Goal: Communication & Community: Answer question/provide support

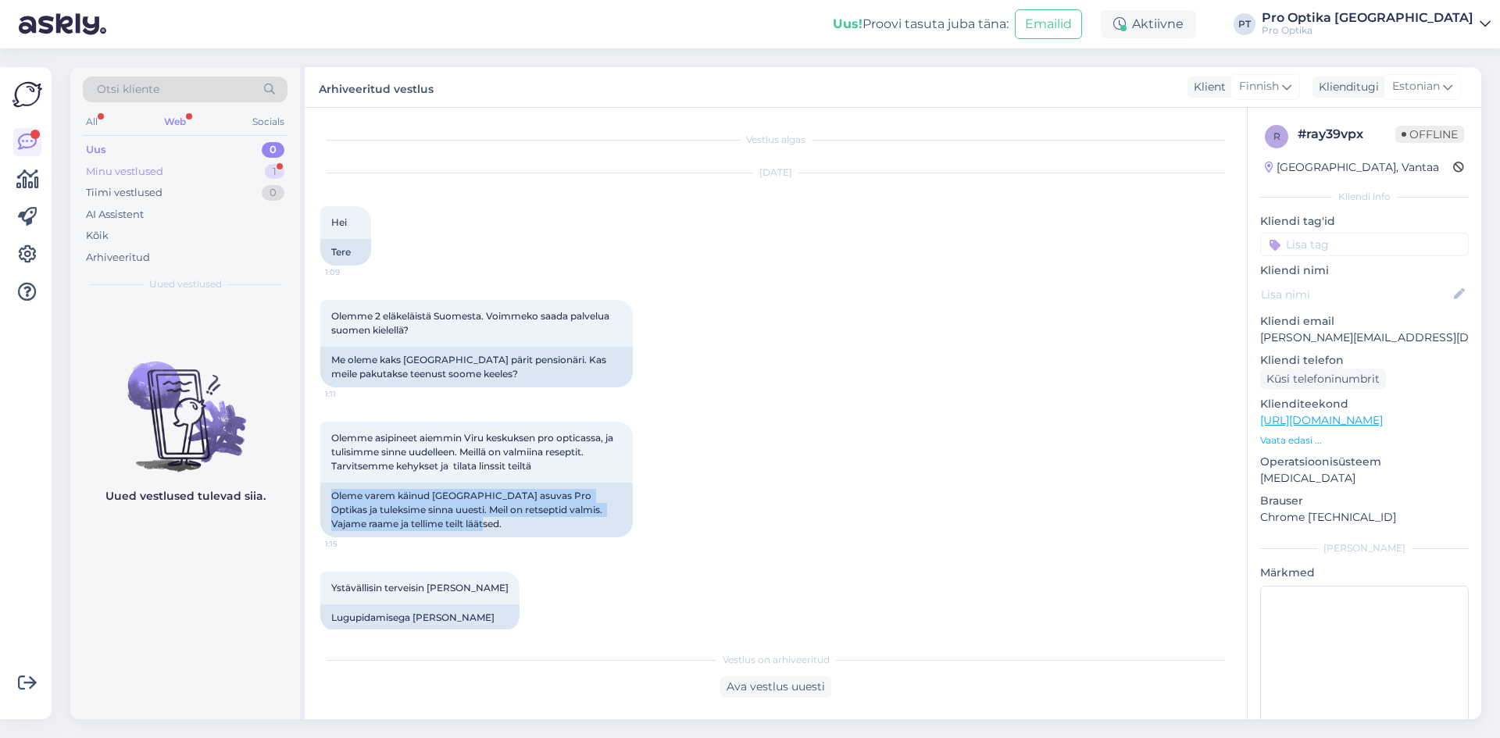
scroll to position [156, 0]
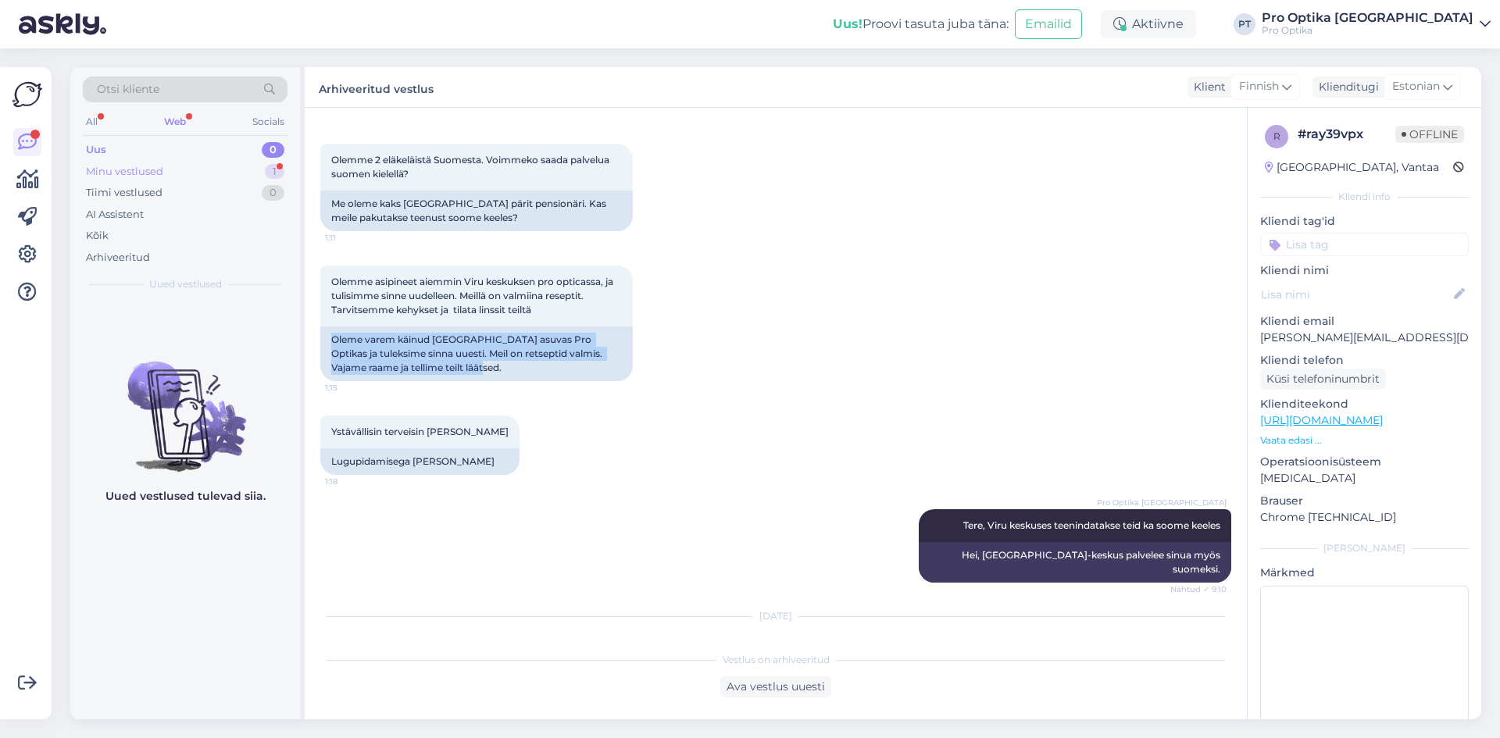
click at [178, 174] on div "Minu vestlused 1" at bounding box center [185, 172] width 205 height 22
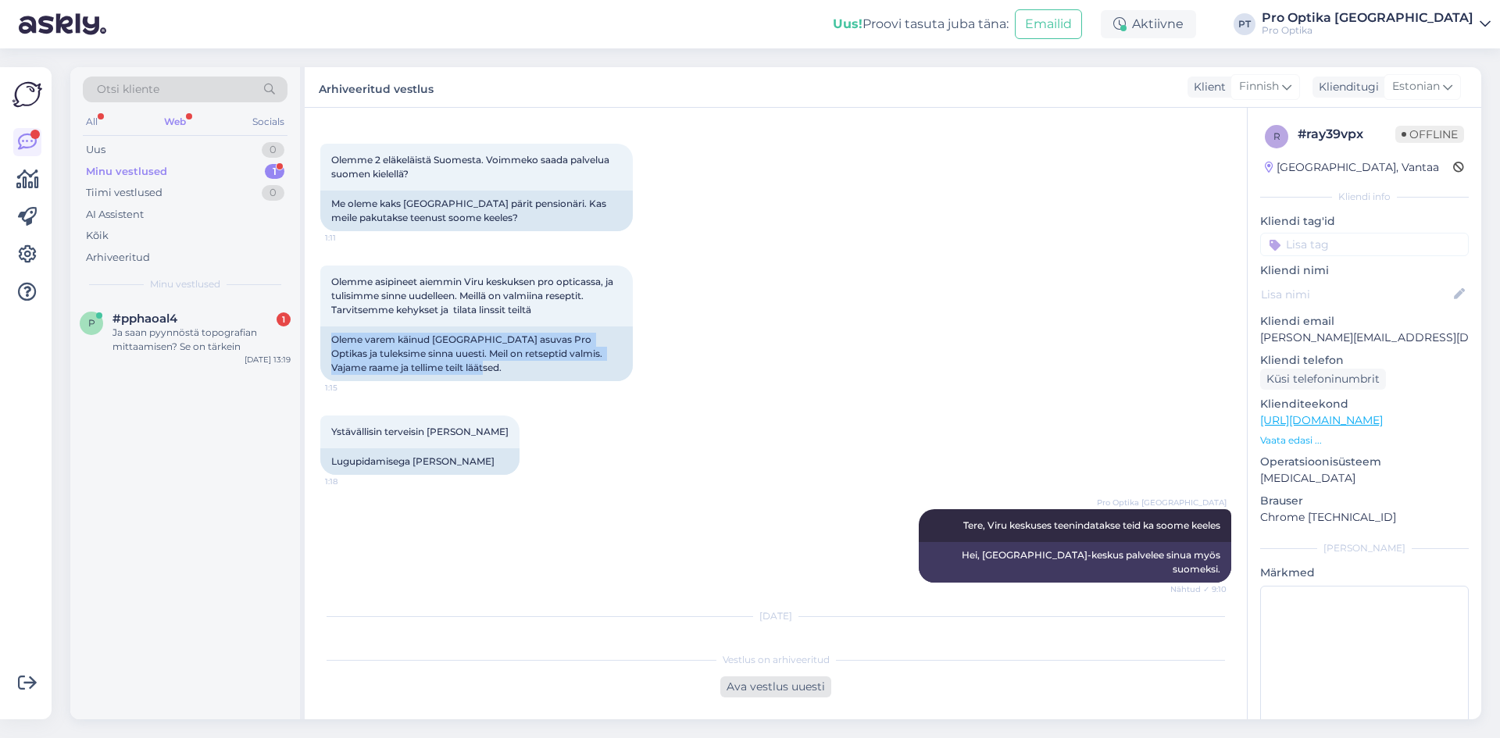
click at [821, 684] on div "Ava vestlus uuesti" at bounding box center [775, 687] width 111 height 21
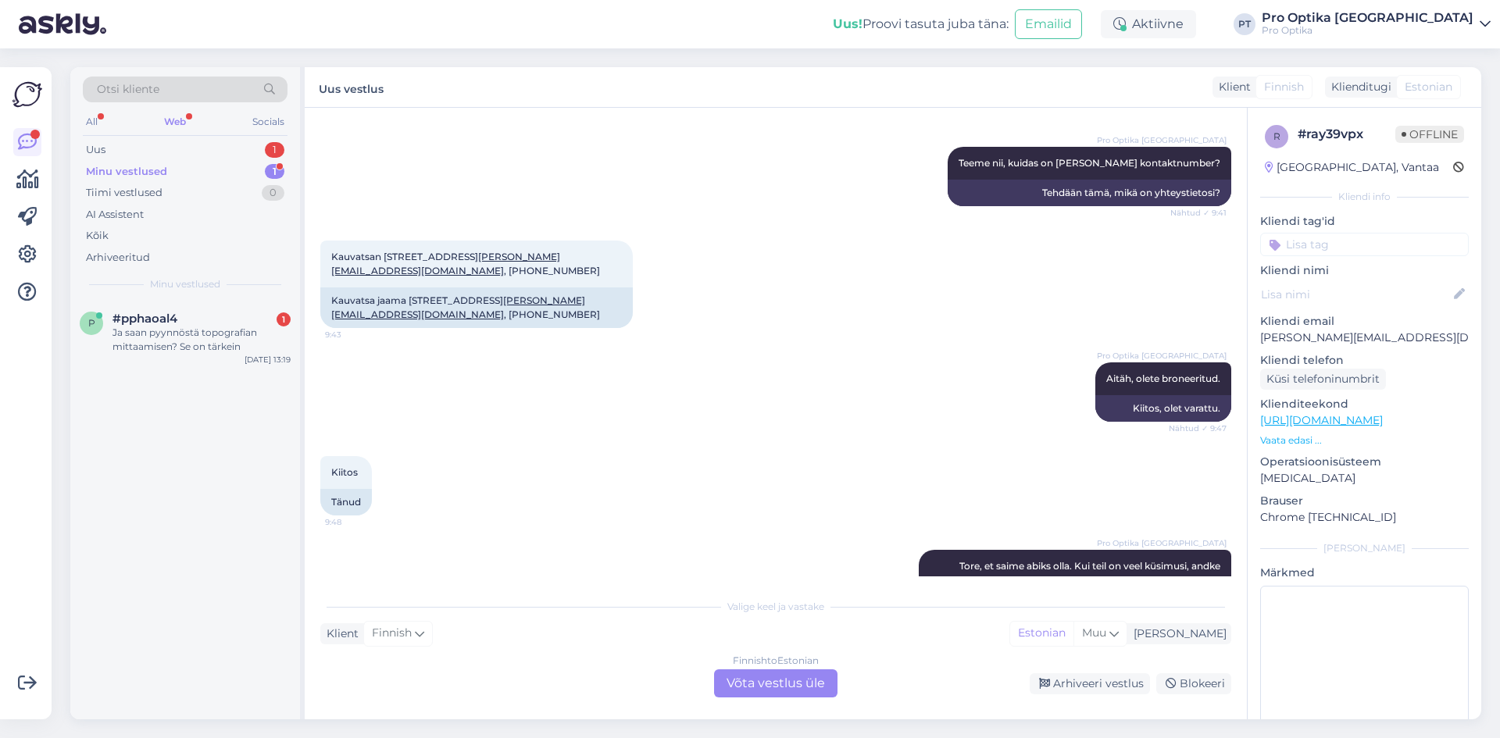
scroll to position [3348, 0]
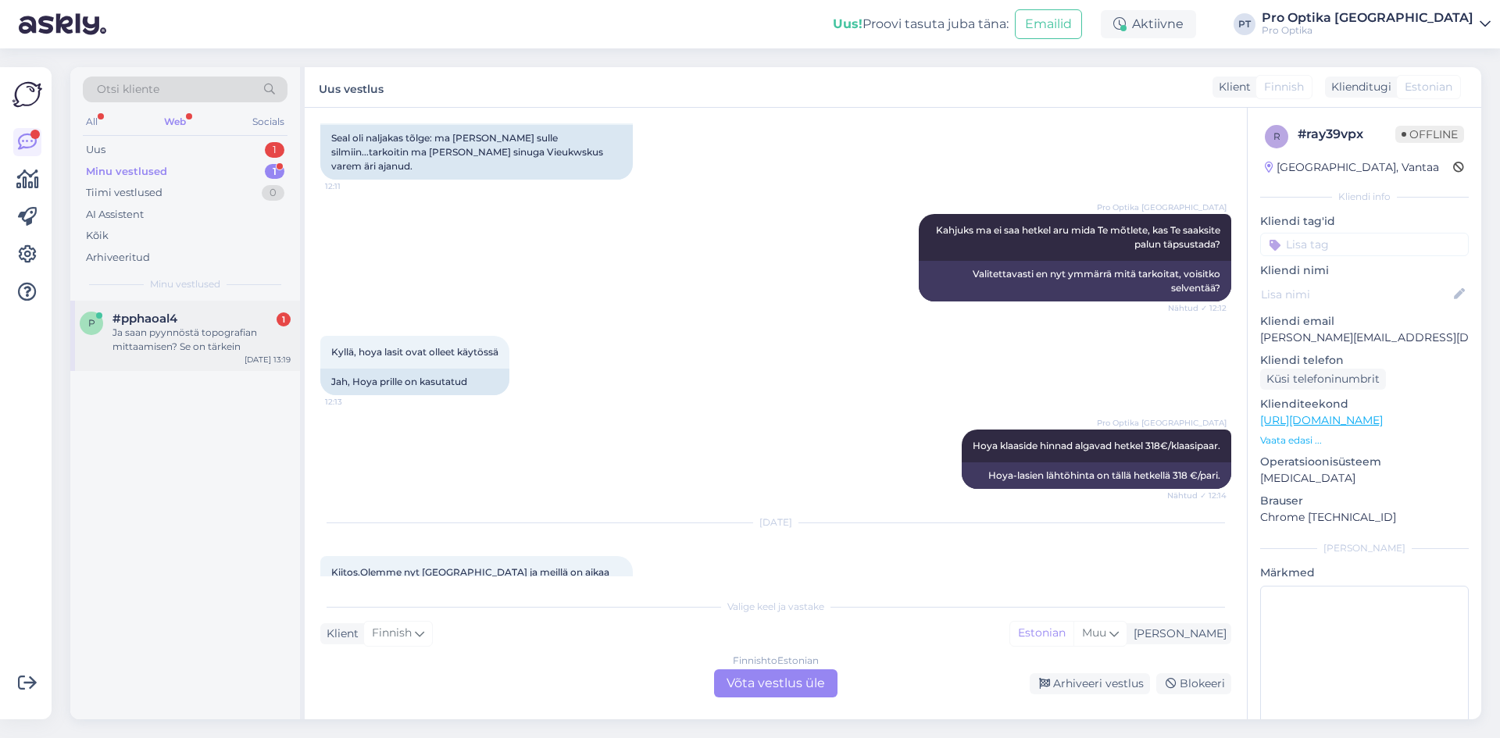
click at [196, 327] on div "Ja saan pyynnöstä topografian mittaamisen? Se on tärkein" at bounding box center [201, 340] width 178 height 28
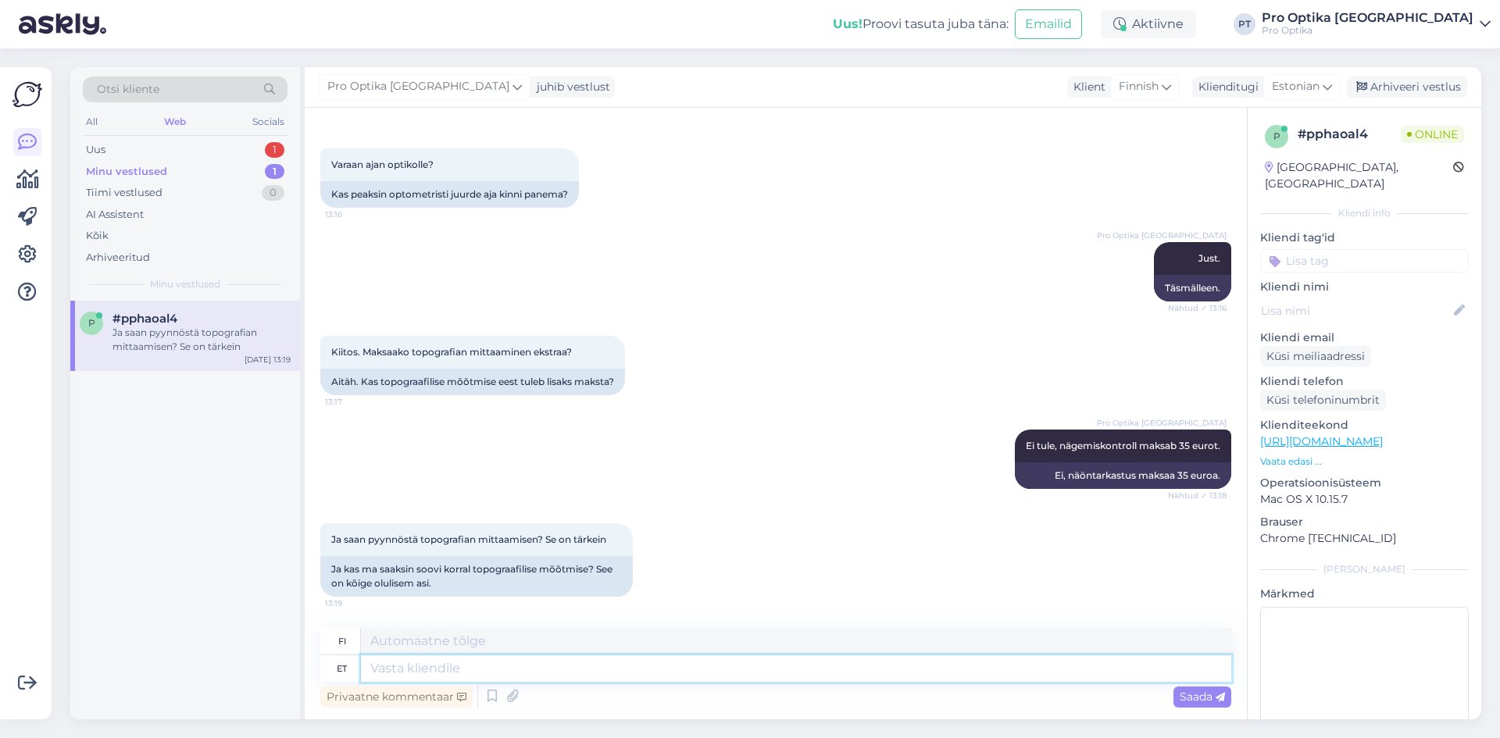
click at [499, 663] on textarea at bounding box center [796, 668] width 870 height 27
type textarea "'"
type textarea "Jah"
type textarea "Kyllä"
type textarea "Jah,"
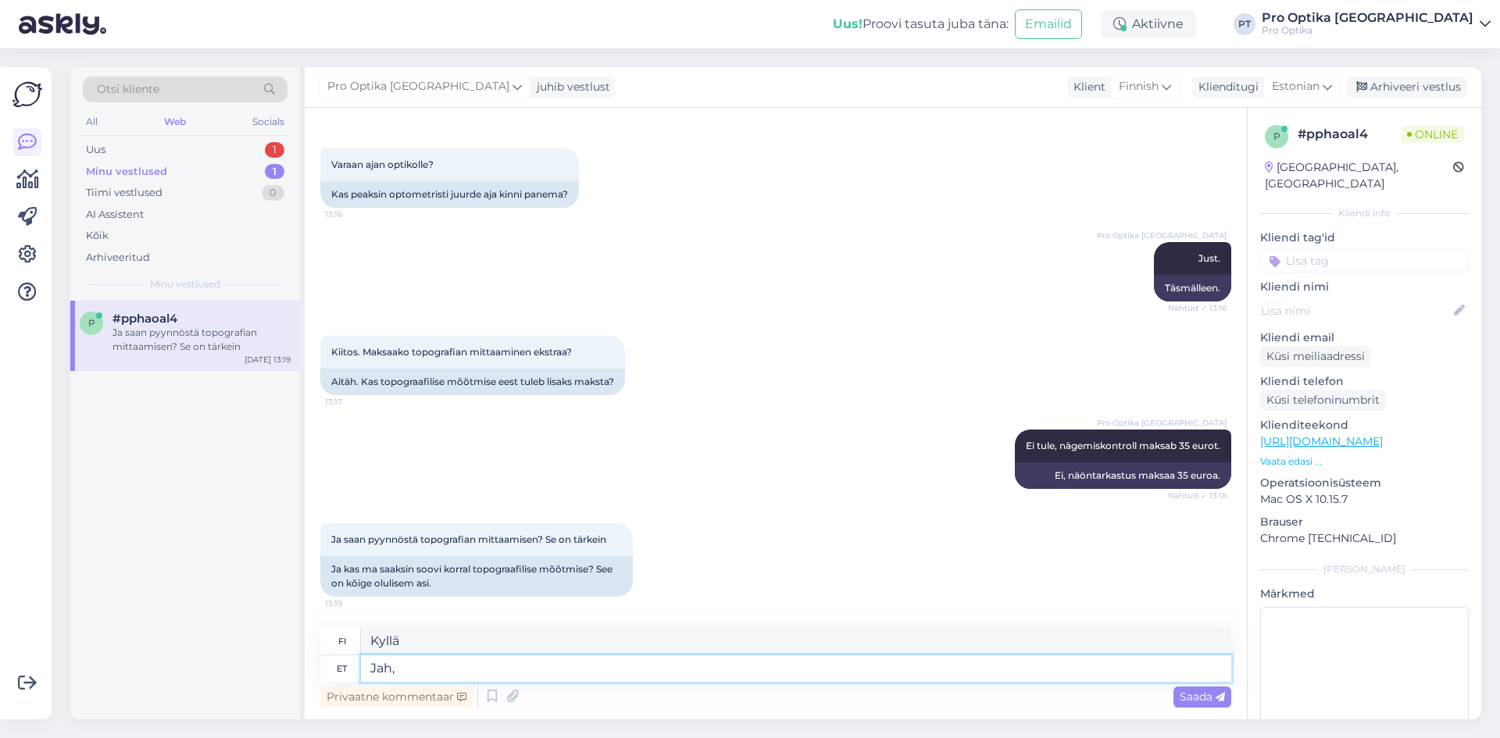
type textarea "Kyllä,"
type textarea "Jah s"
type textarea "Kyllä"
type textarea "Jah saab"
type textarea "[PERSON_NAME]"
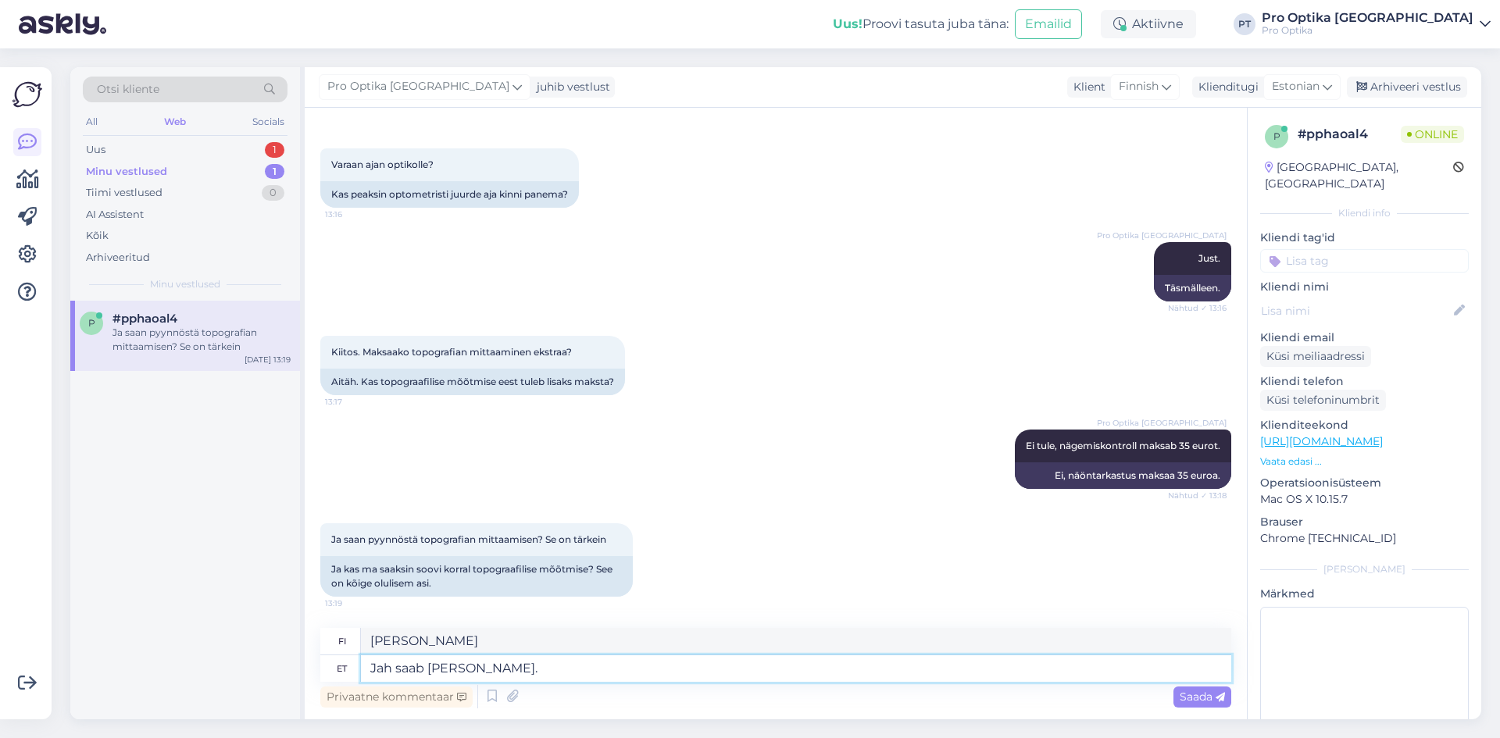
type textarea "Jah saab [PERSON_NAME]."
type textarea "Kyllä, voit."
type textarea "Jah saab [PERSON_NAME]. Mis t"
type textarea "[PERSON_NAME]. Mitä?"
type textarea "Jah saab [PERSON_NAME]. Mis teil"
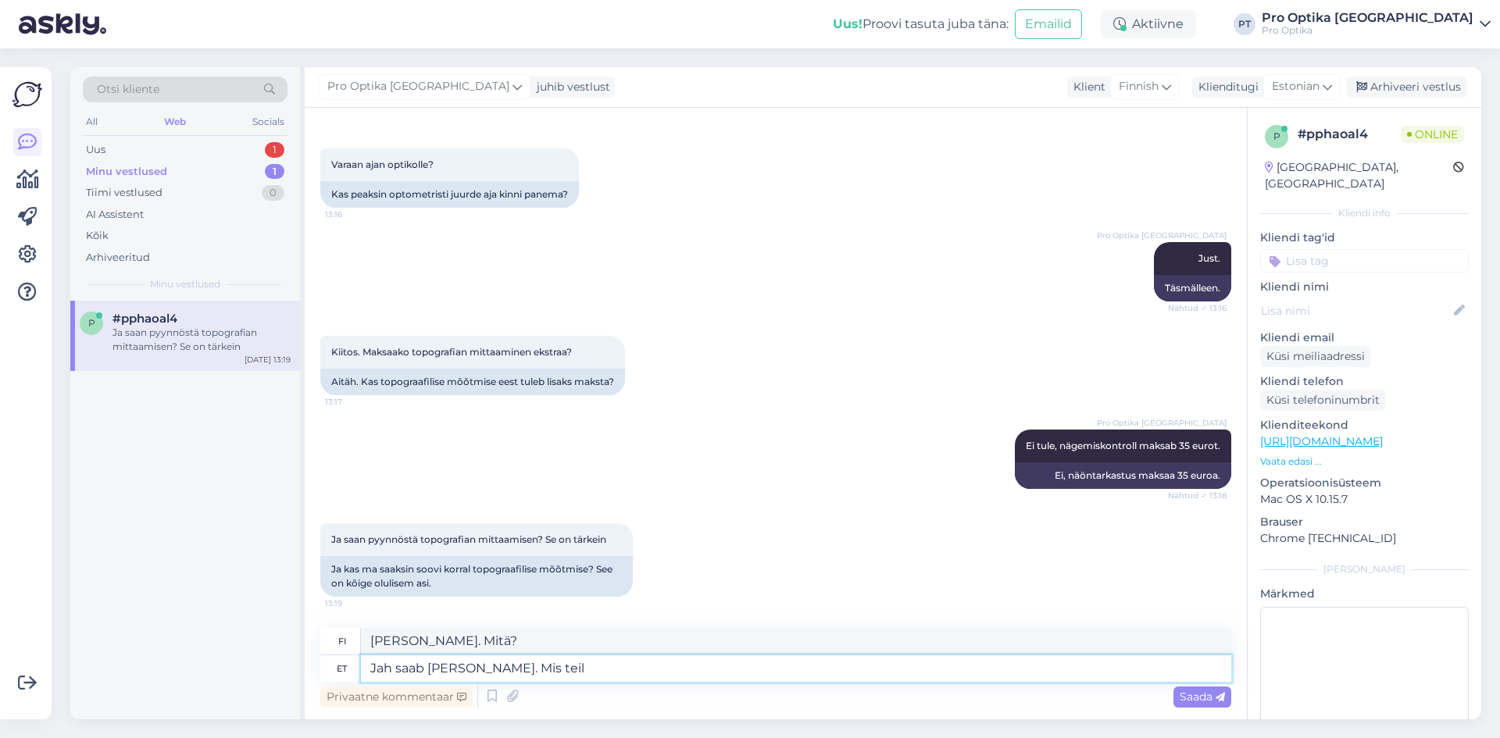
type textarea "[PERSON_NAME]. Mitä sinulla on?"
type textarea "Jah saab [PERSON_NAME]. Mis teil täpsemalt on"
type textarea "[PERSON_NAME]. Mitä tarkalleen ottaen tarvitset?"
type textarea "Jah saab [PERSON_NAME]. Mis teil täpsemalt on v"
type textarea "[PERSON_NAME]. Mitä sinulla tarkalleen ottaen on?"
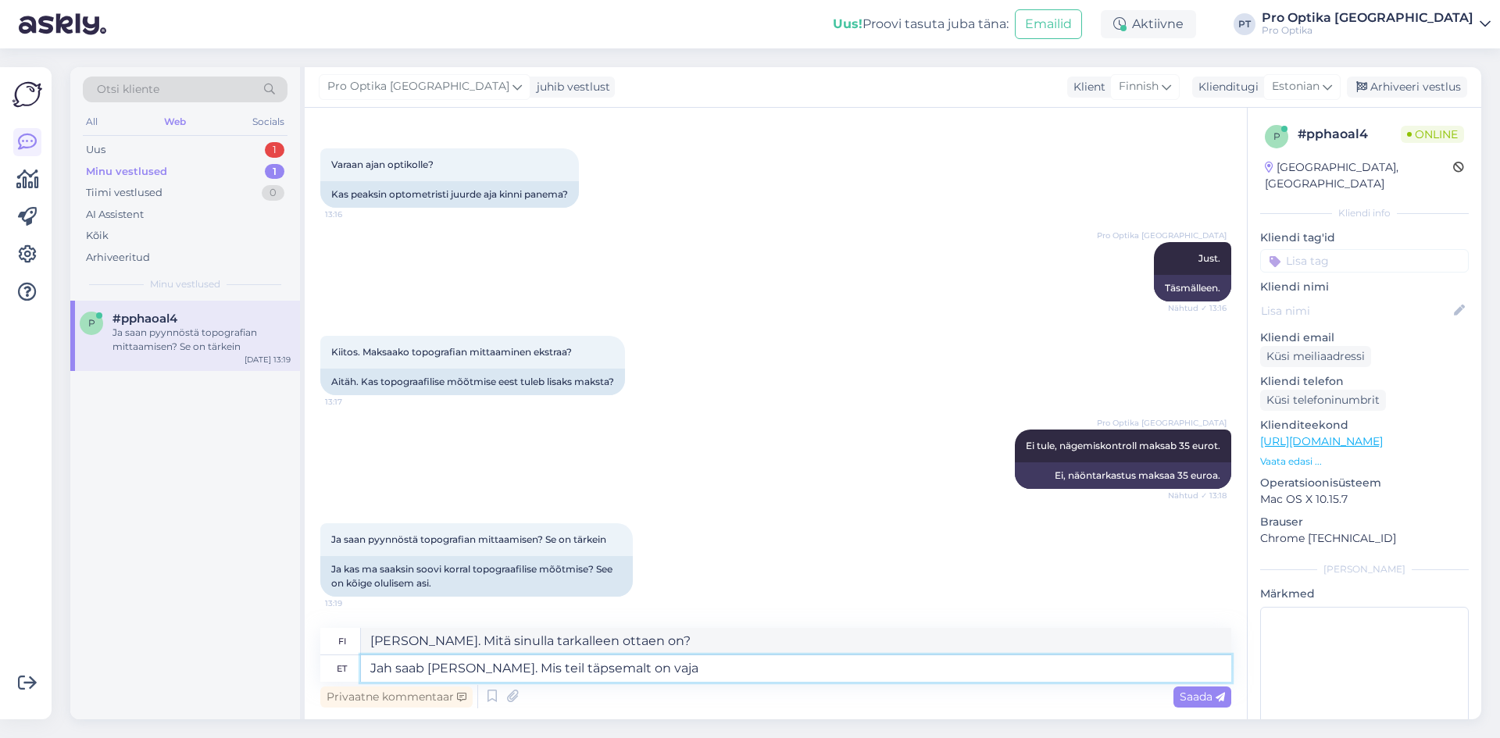
type textarea "Jah saab [PERSON_NAME]. Mis teil täpsemalt on vaja"
type textarea "[PERSON_NAME]. Mitä tarkalleen ottaen tarvitset?"
type textarea "Jah saab [PERSON_NAME]. Mis teil täpsemalt on vaja uuringust te"
type textarea "[PERSON_NAME]. Mitä tarkalleen ottaen tarvitset tutkimukselta?"
type textarea "Jah saab [PERSON_NAME]. Mis teil täpsemalt on vaja uuringust teada sa"
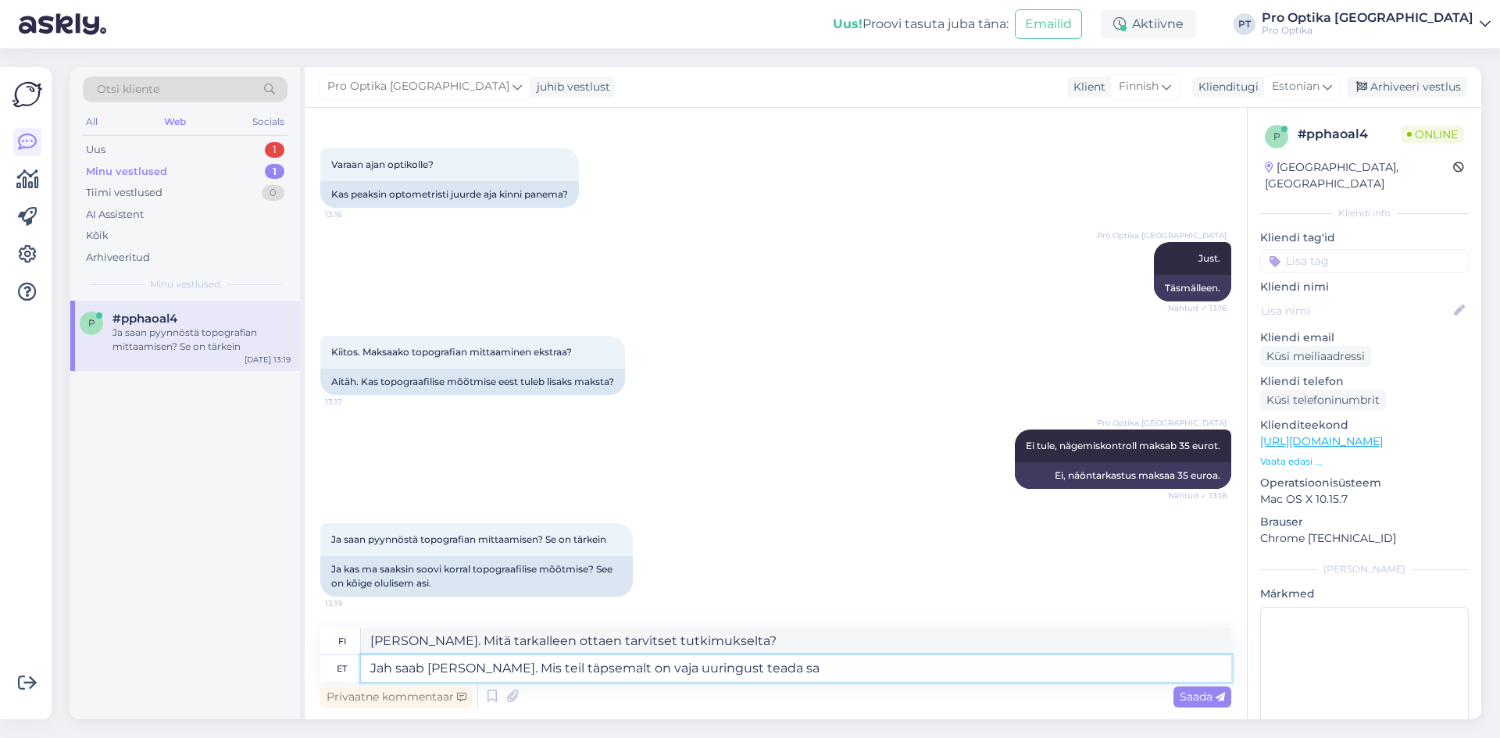
type textarea "Kyllä voit. Mitä sinun tarkalleen ottaen tarvitsee tietää tutkimuksesta?"
type textarea "Jah saab küll. Mis teil täpsemalt on vaja uuringust teada saada?"
click at [1180, 687] on div "Saada" at bounding box center [1202, 697] width 58 height 21
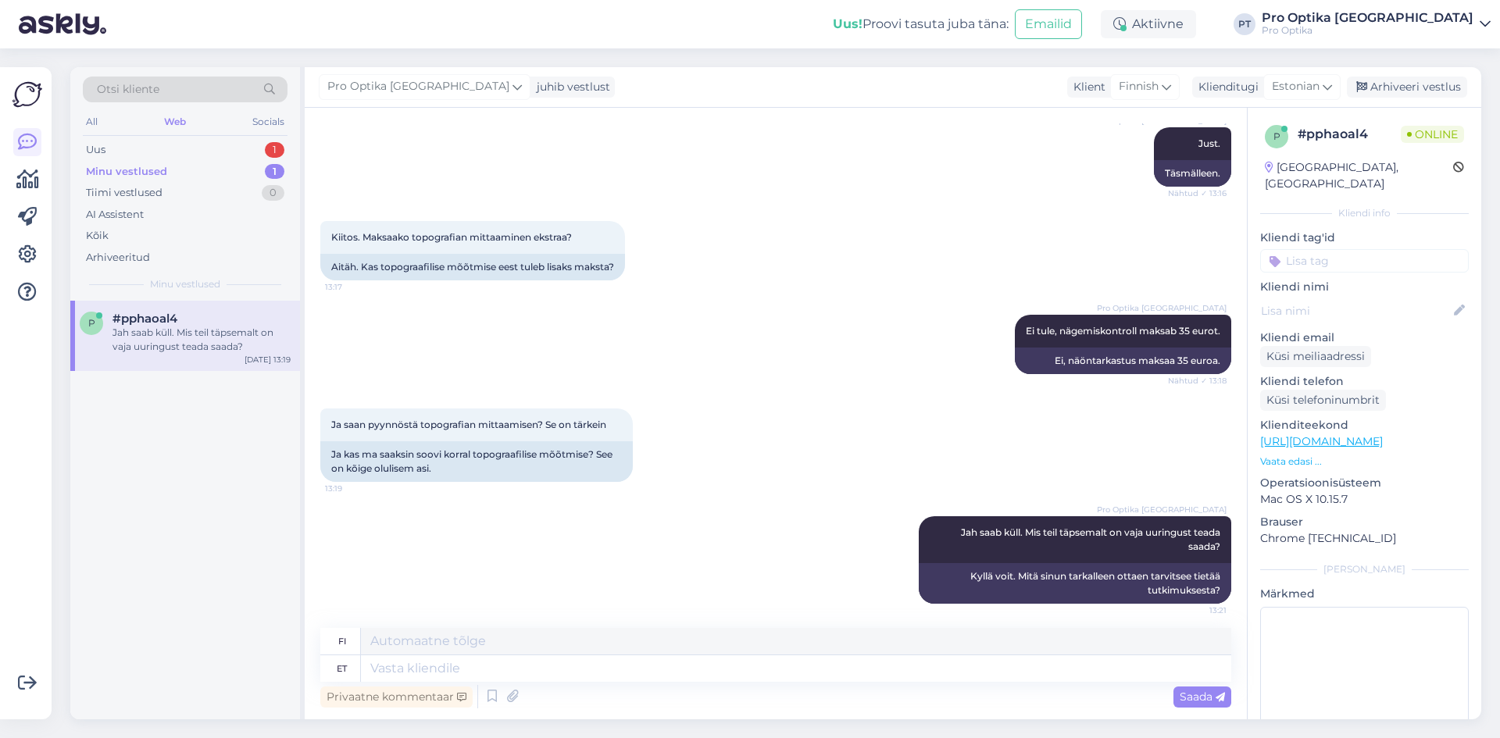
scroll to position [545, 0]
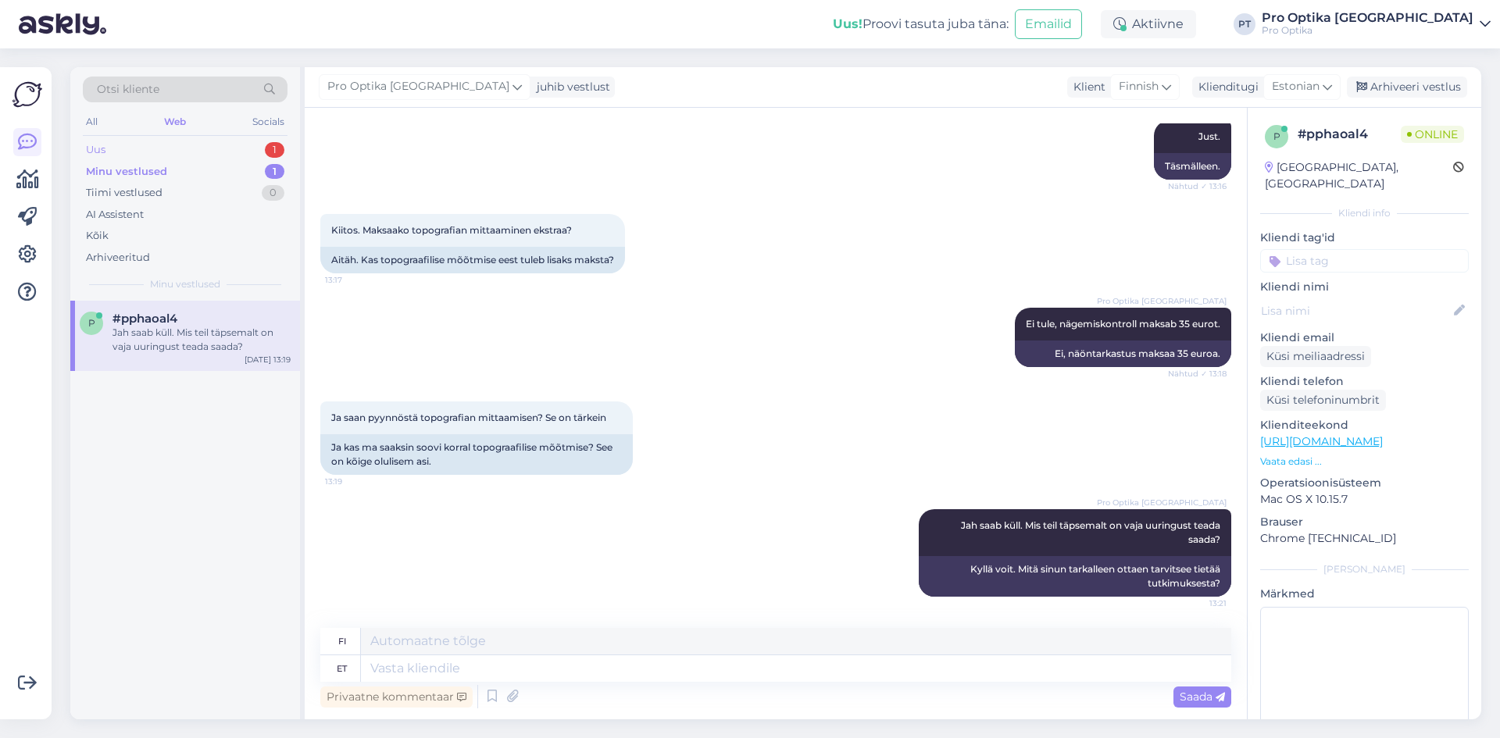
click at [176, 148] on div "Uus 1" at bounding box center [185, 150] width 205 height 22
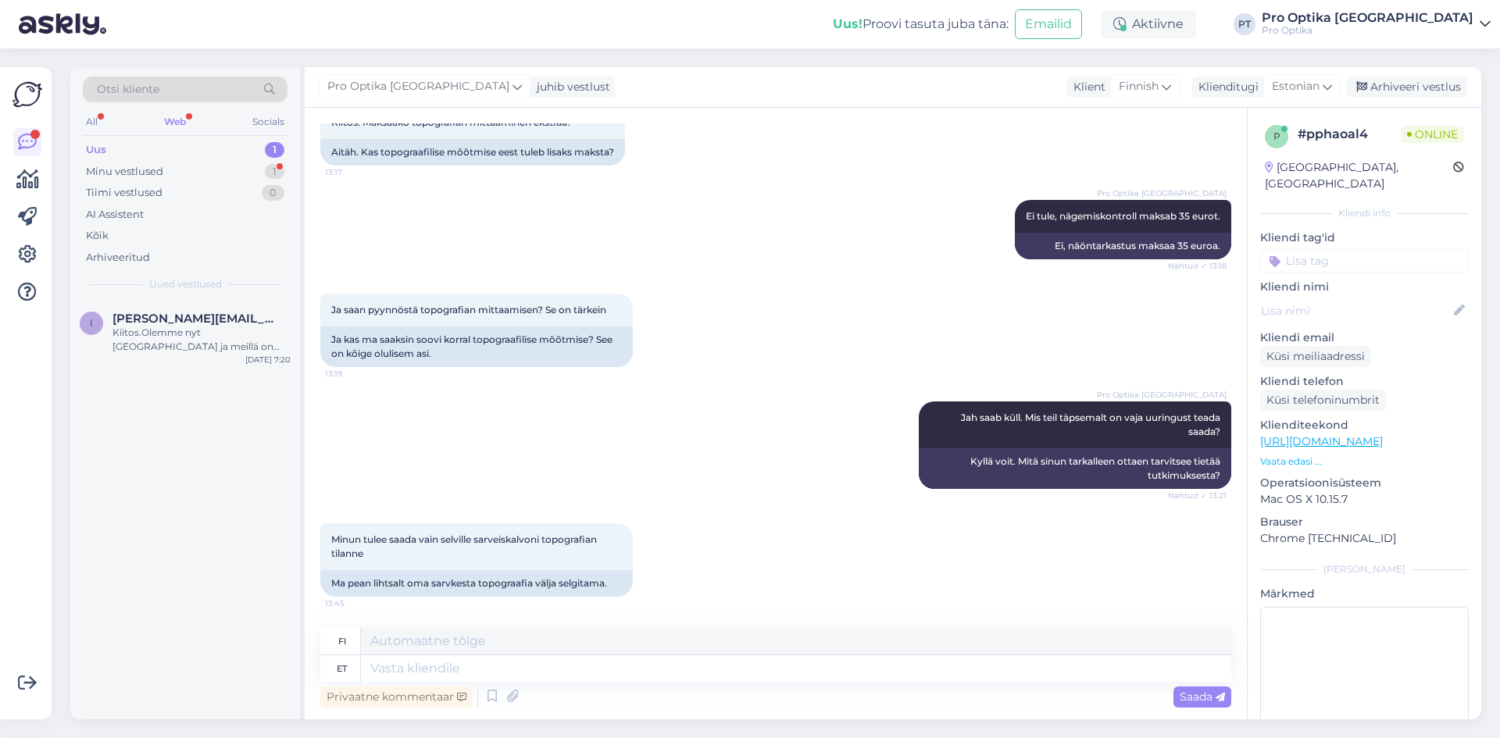
scroll to position [747, 0]
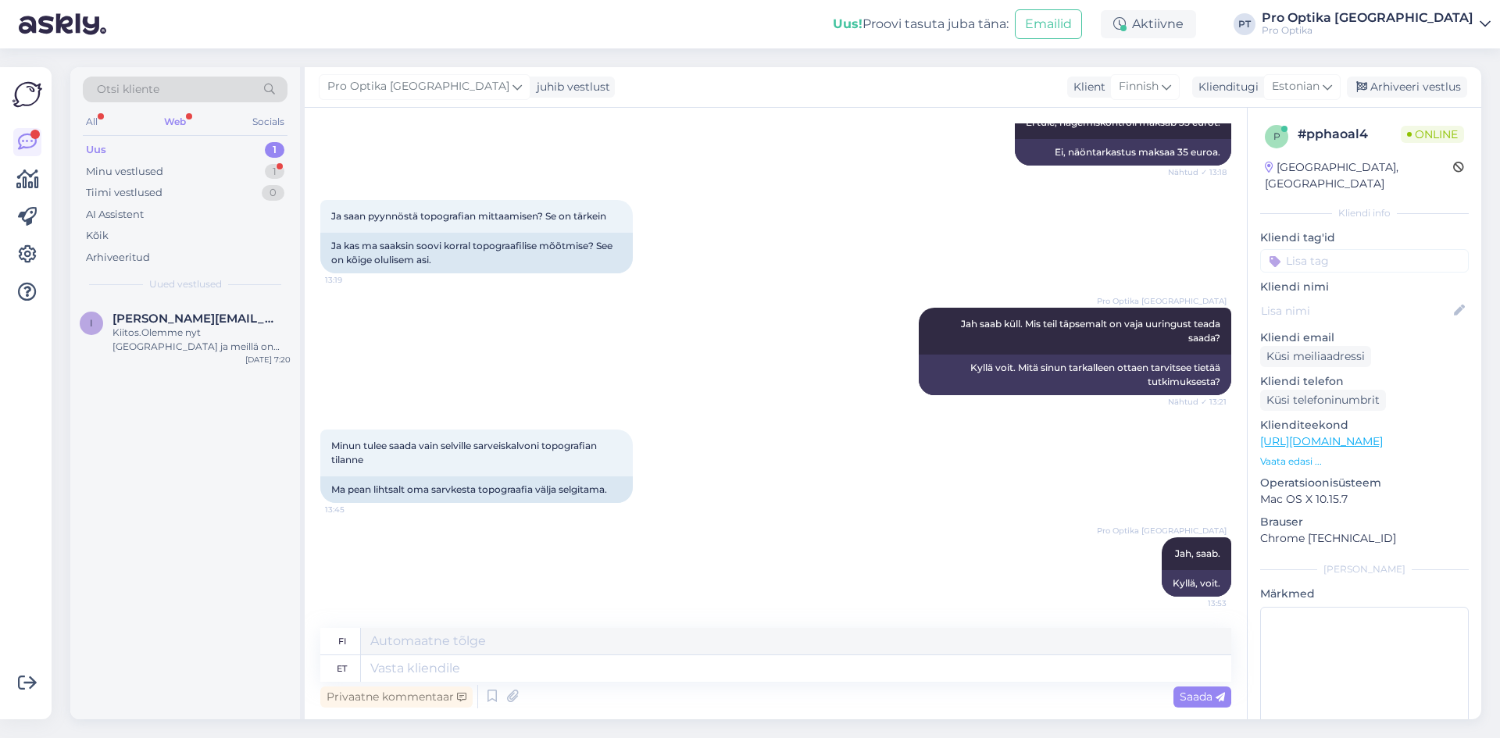
click at [350, 31] on div "Uus! Proovi tasuta [PERSON_NAME]: Emailid Aktiivne PT Pro Optika [GEOGRAPHIC_DA…" at bounding box center [750, 24] width 1500 height 48
click at [150, 176] on div "Minu vestlused" at bounding box center [124, 172] width 77 height 16
click at [154, 310] on div "p #pphaoal4 Jah, saab. [DATE] 13:53" at bounding box center [185, 329] width 230 height 56
click at [1373, 83] on div "Arhiveeri vestlus" at bounding box center [1407, 87] width 120 height 21
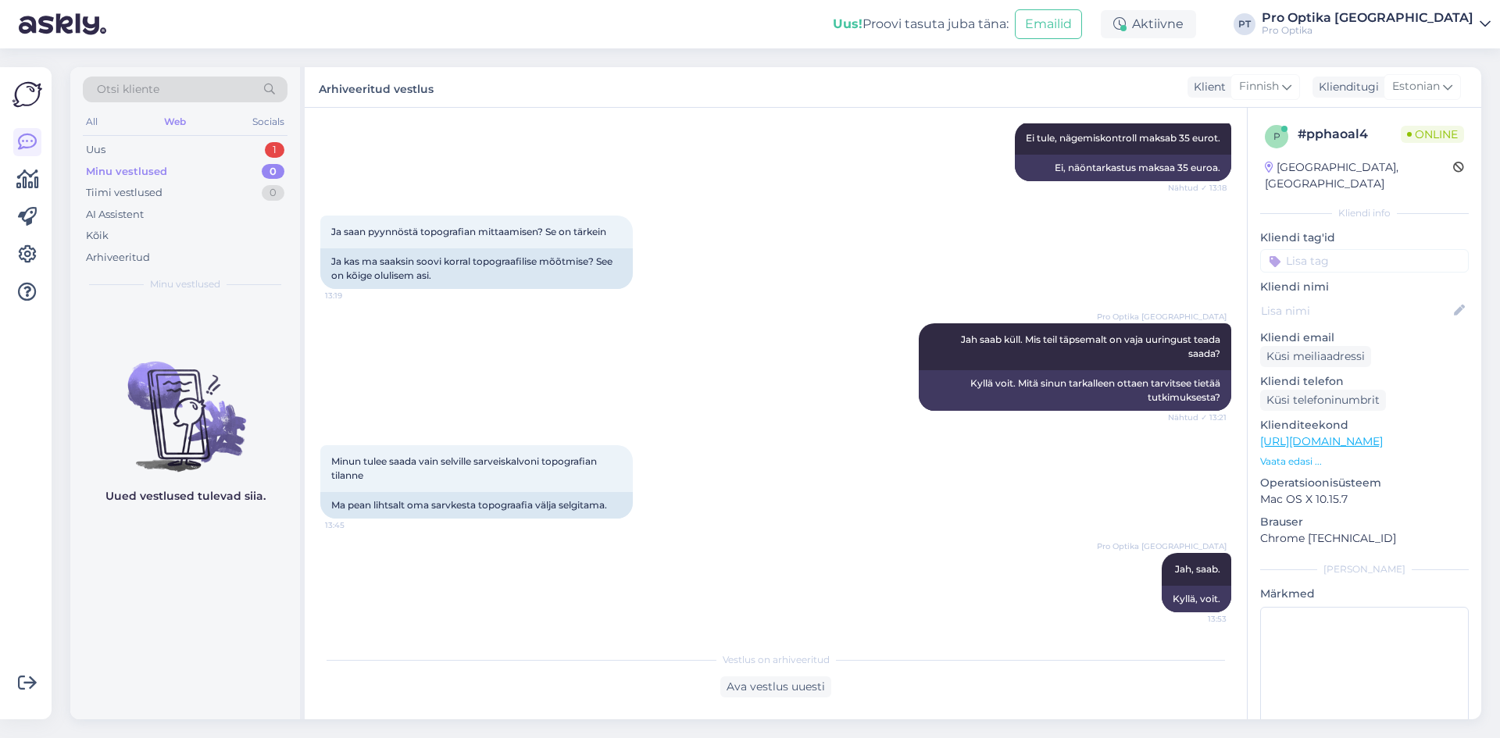
scroll to position [731, 0]
click at [202, 144] on div "Uus 1" at bounding box center [185, 150] width 205 height 22
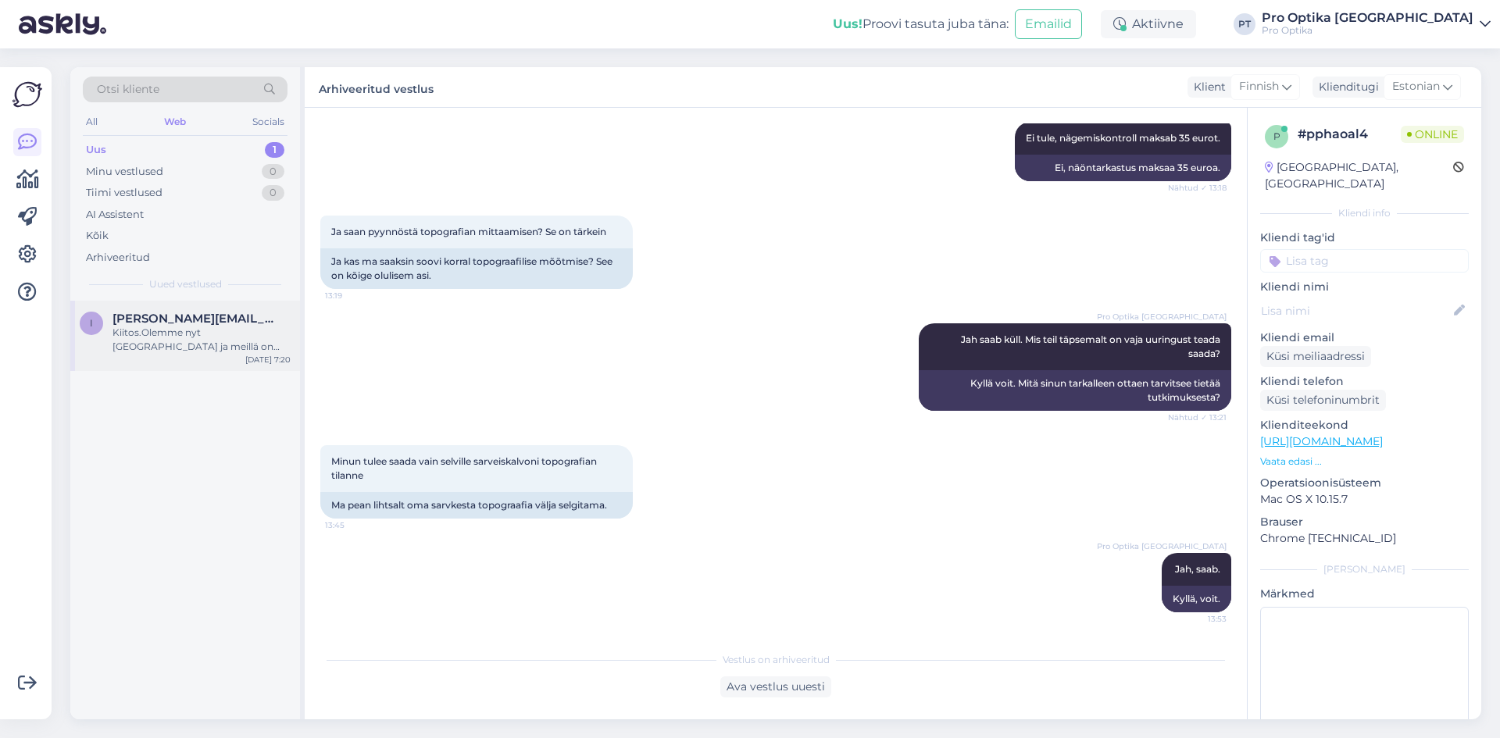
click at [177, 334] on div "Kiitos.Olemme nyt [GEOGRAPHIC_DATA] ja meillä on aikaa 10.30-11-30 Meidän täyty…" at bounding box center [201, 340] width 178 height 28
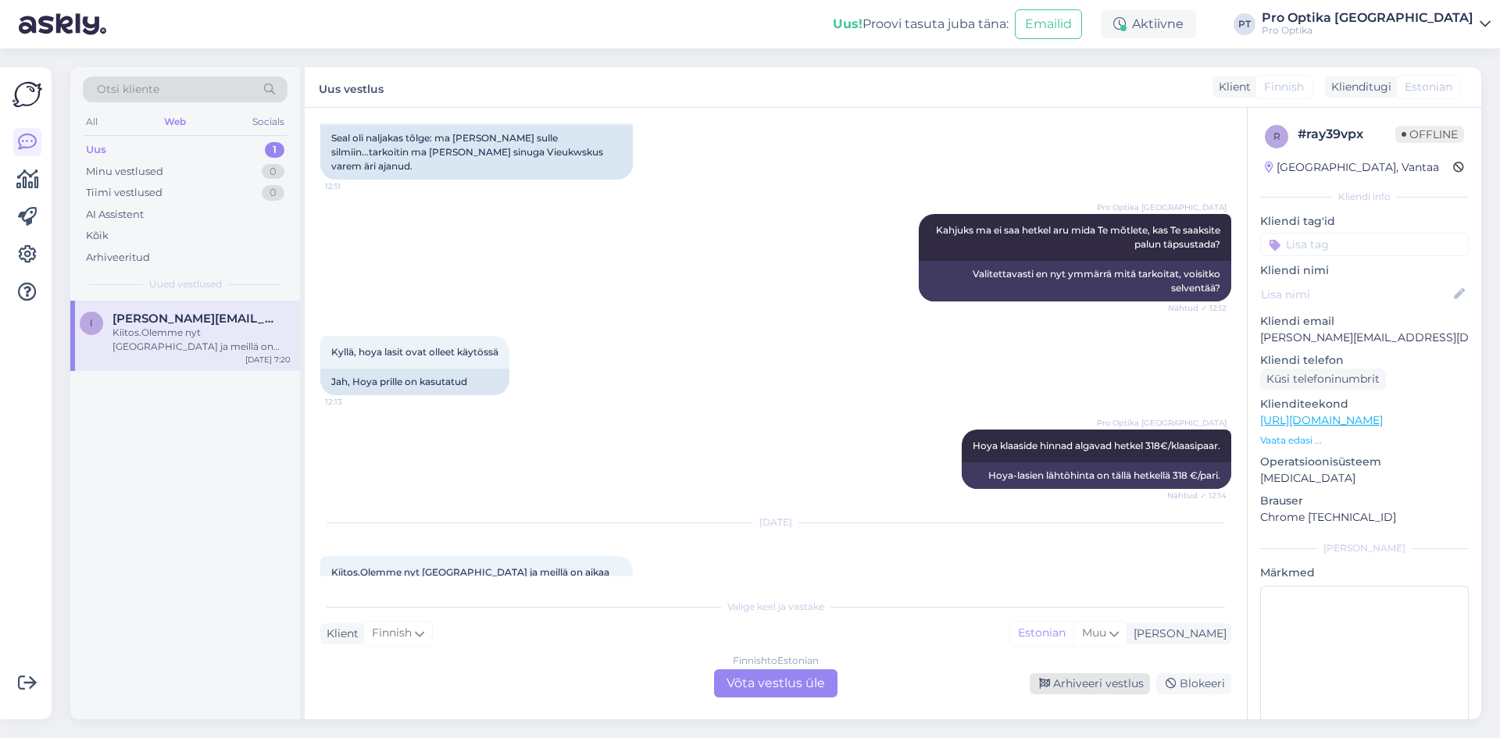
click at [1086, 689] on div "Arhiveeri vestlus" at bounding box center [1090, 683] width 120 height 21
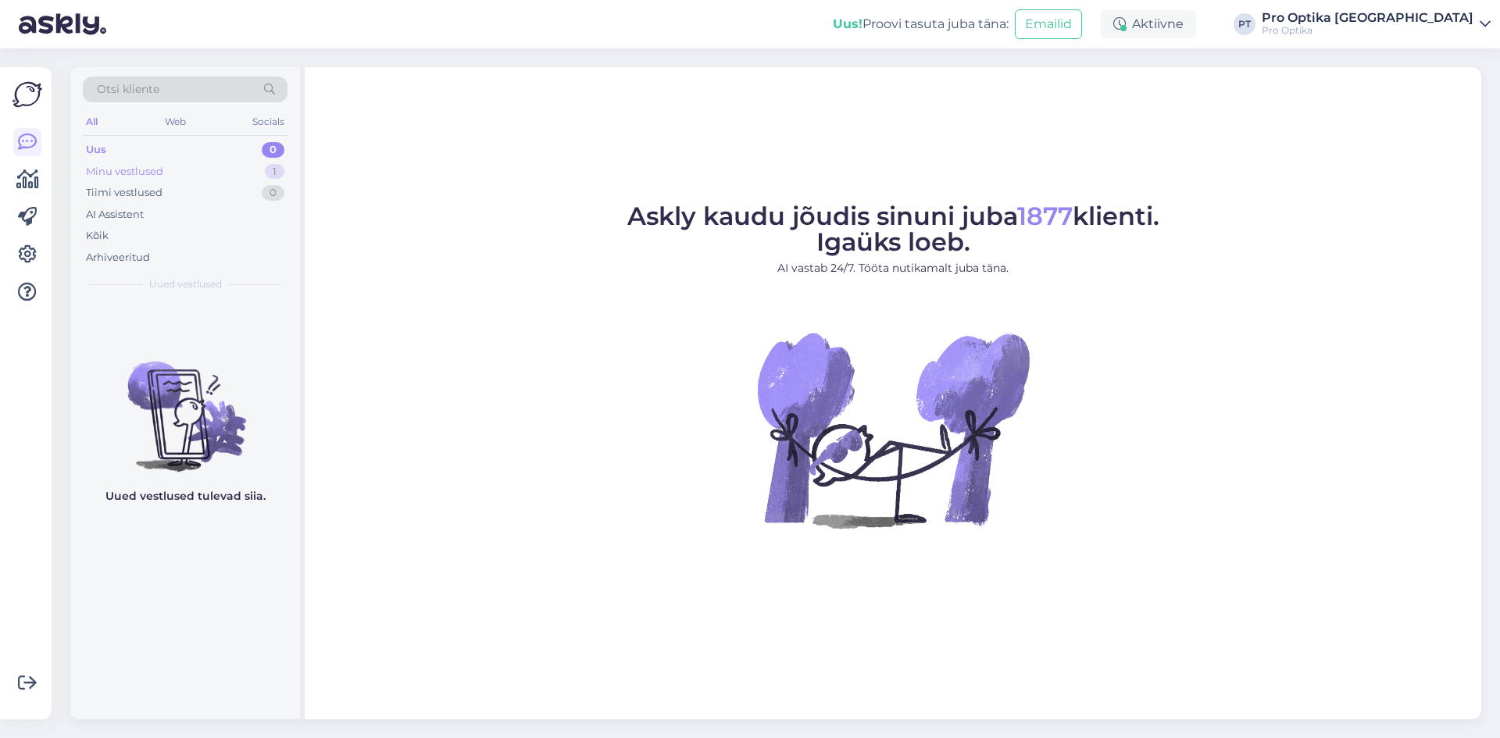
click at [177, 180] on div "Minu vestlused 1" at bounding box center [185, 172] width 205 height 22
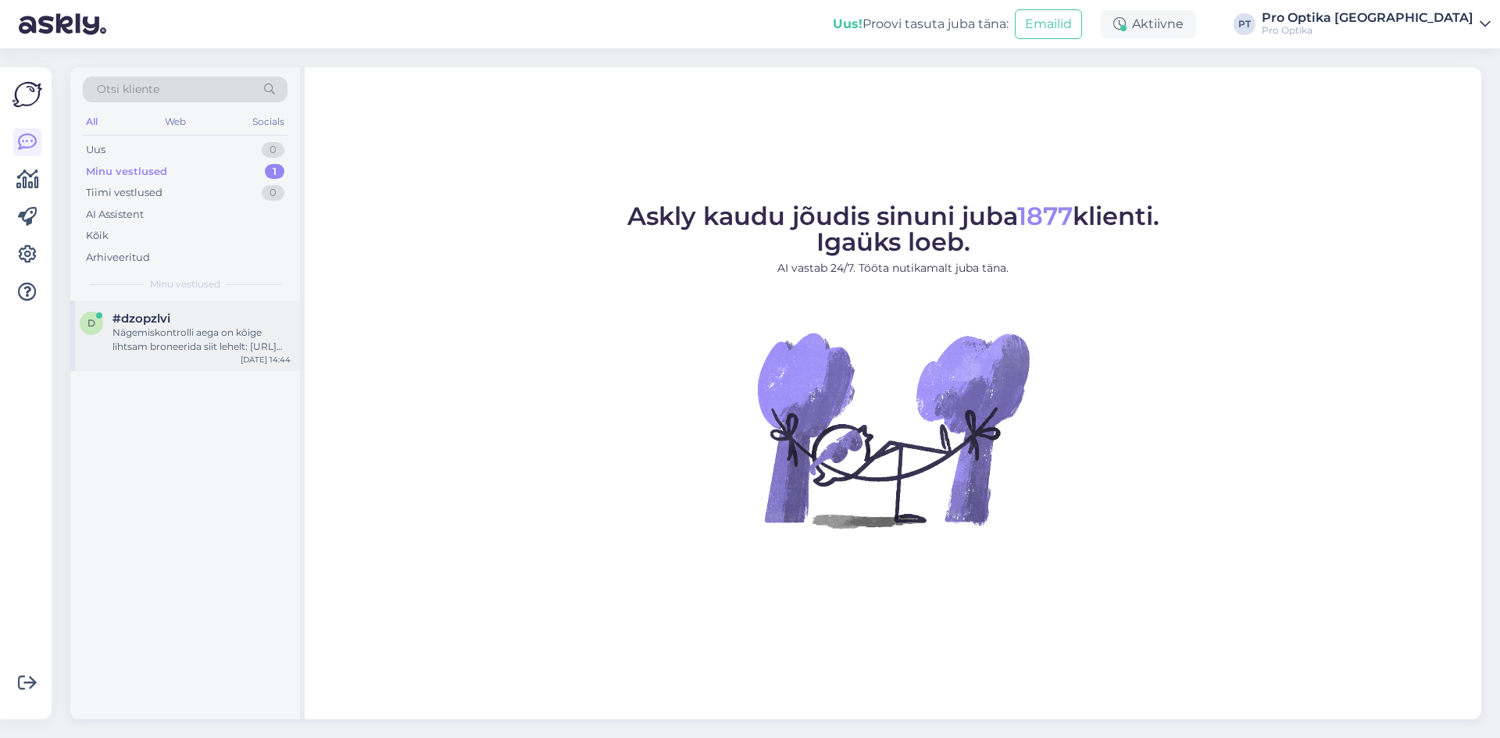
click at [172, 345] on div "Nägemiskontrolli aega on kõige lihtsam broneerida siit lehelt: https://www.proo…" at bounding box center [201, 340] width 178 height 28
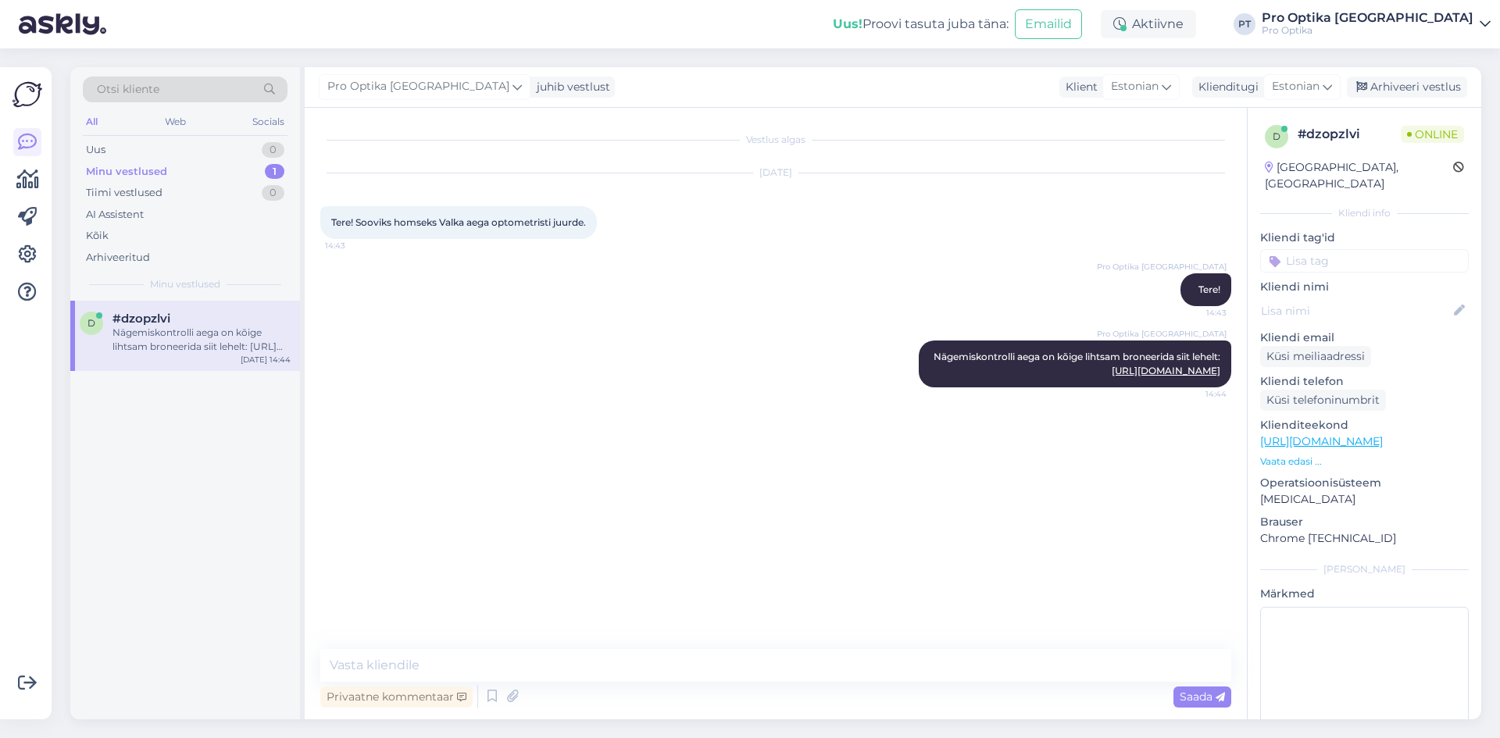
click at [133, 583] on div "d #dzopzlvi Nägemiskontrolli aega on kõige lihtsam broneerida siit lehelt: http…" at bounding box center [185, 510] width 230 height 419
